Goal: Entertainment & Leisure: Consume media (video, audio)

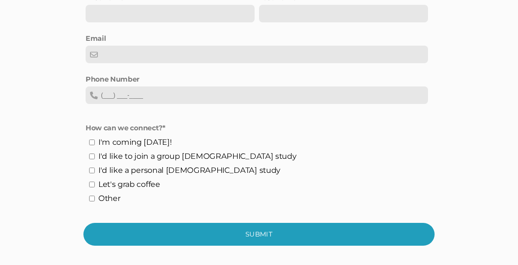
scroll to position [1748, 0]
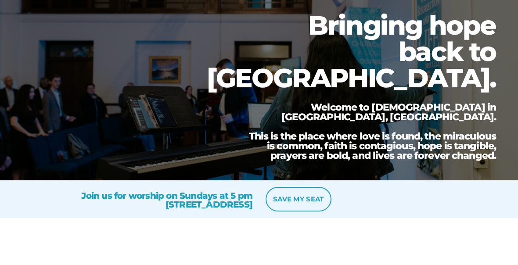
scroll to position [0, 0]
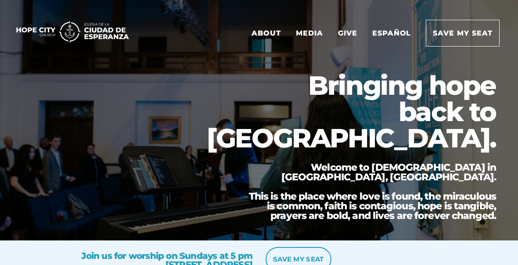
click at [310, 32] on link "Media" at bounding box center [309, 33] width 40 height 26
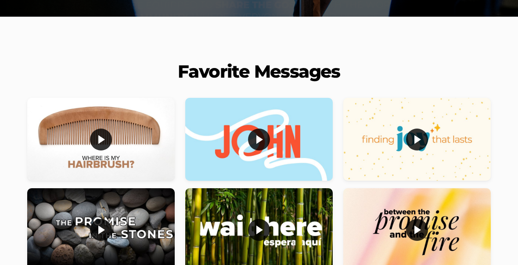
scroll to position [229, 0]
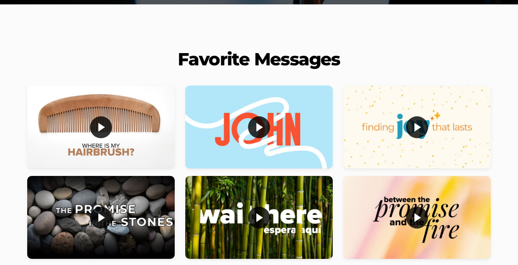
click at [88, 143] on div at bounding box center [100, 127] width 147 height 83
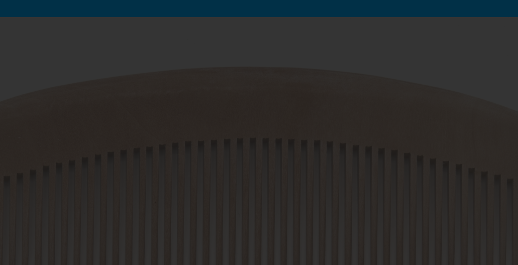
scroll to position [47, 0]
click at [496, 160] on div at bounding box center [259, 150] width 492 height 228
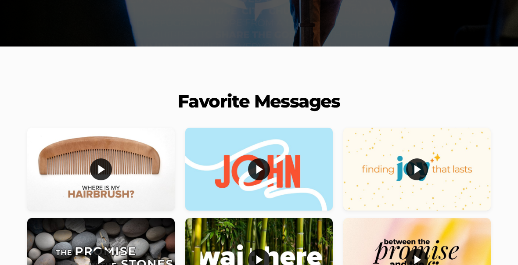
scroll to position [187, 0]
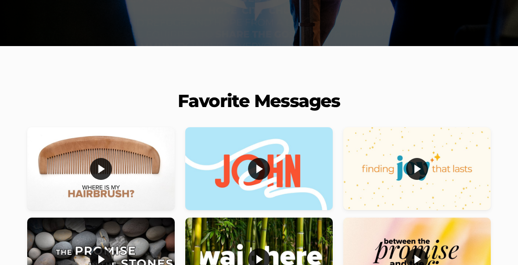
click at [295, 188] on div at bounding box center [258, 169] width 147 height 83
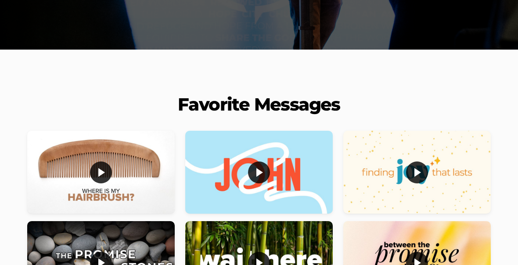
scroll to position [185, 0]
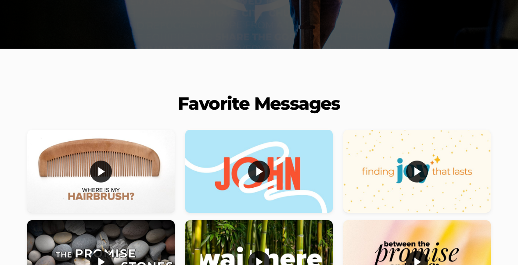
click at [453, 185] on div at bounding box center [416, 171] width 147 height 83
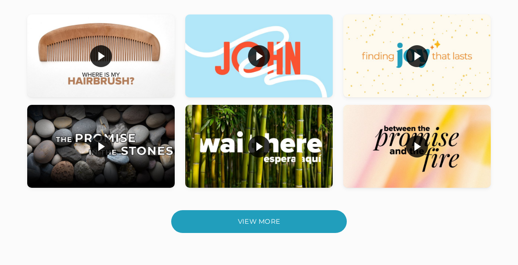
scroll to position [304, 0]
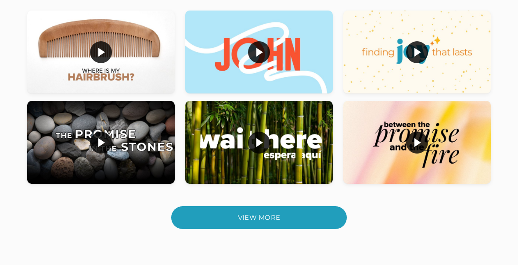
click at [64, 142] on div at bounding box center [100, 142] width 147 height 83
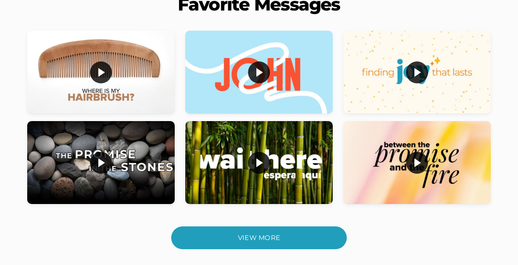
scroll to position [291, 0]
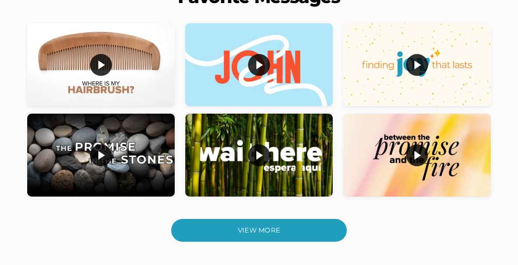
click at [269, 168] on div at bounding box center [258, 155] width 147 height 83
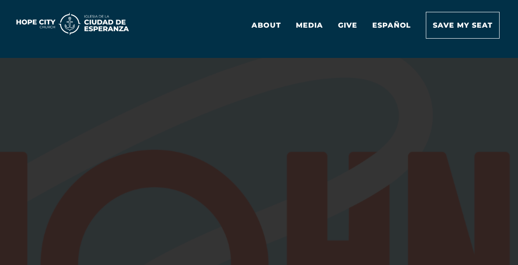
scroll to position [50, 0]
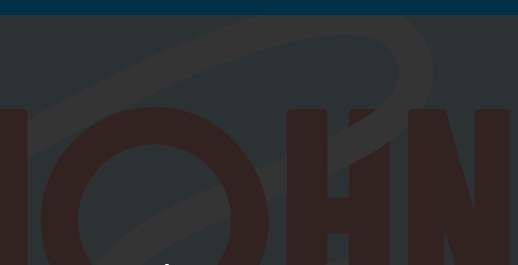
click at [16, 113] on div at bounding box center [259, 147] width 492 height 228
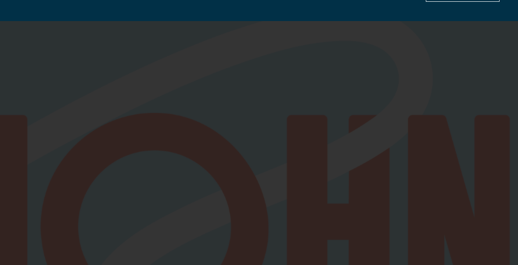
scroll to position [0, 0]
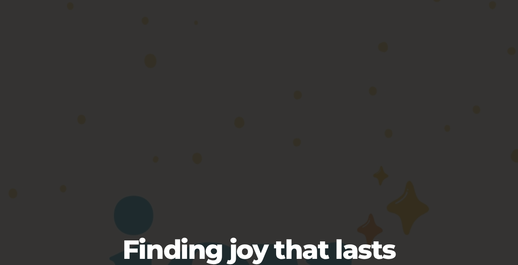
scroll to position [81, 0]
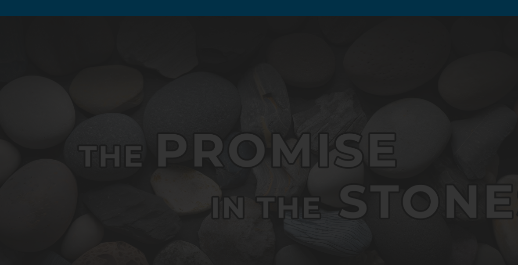
scroll to position [53, 0]
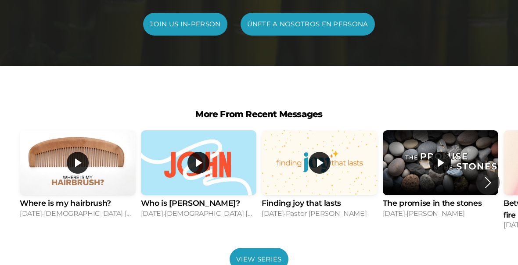
scroll to position [748, 0]
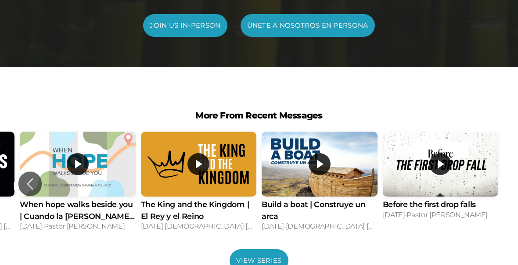
click at [264, 249] on link "View Series" at bounding box center [259, 260] width 58 height 23
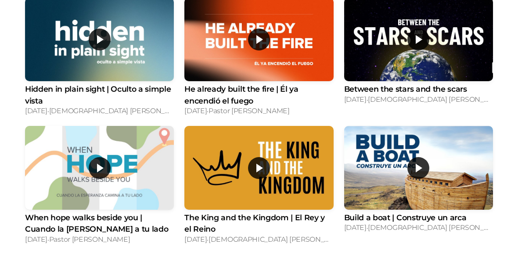
scroll to position [568, 0]
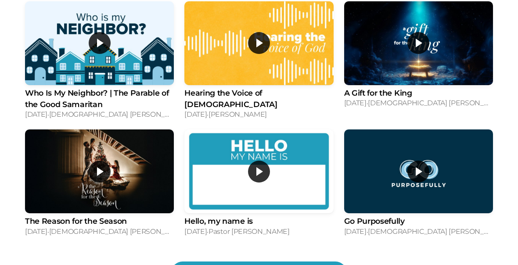
scroll to position [1069, 0]
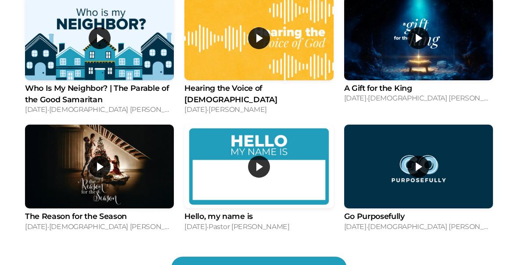
click at [292, 260] on div "View More" at bounding box center [259, 268] width 176 height 23
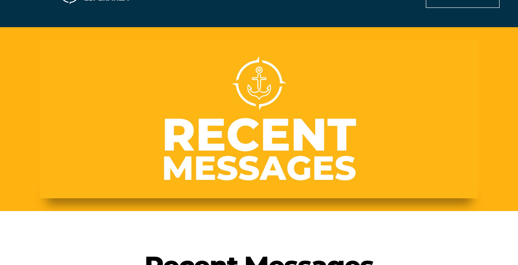
scroll to position [0, 0]
